Goal: Find specific page/section: Find specific page/section

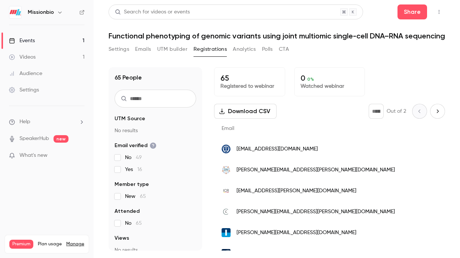
scroll to position [50, 0]
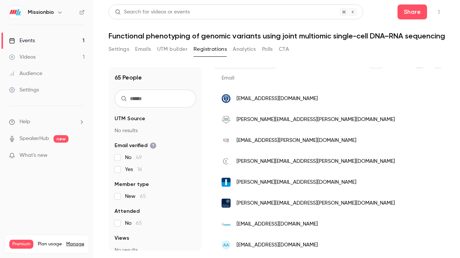
click at [126, 51] on button "Settings" at bounding box center [118, 49] width 21 height 12
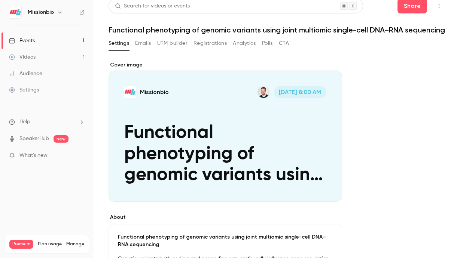
click at [202, 49] on button "Registrations" at bounding box center [209, 43] width 33 height 12
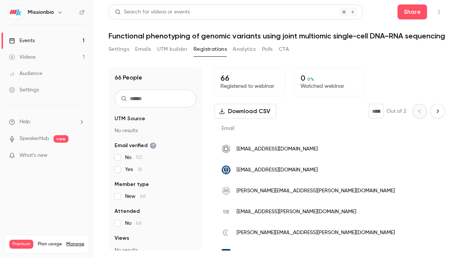
click at [242, 53] on button "Analytics" at bounding box center [244, 49] width 23 height 12
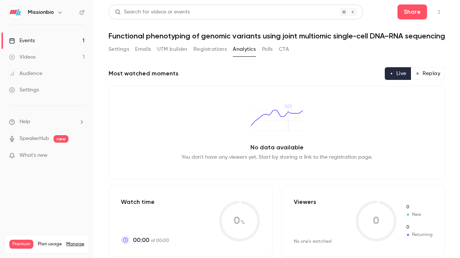
click at [120, 55] on button "Settings" at bounding box center [118, 49] width 21 height 12
